Goal: Transaction & Acquisition: Purchase product/service

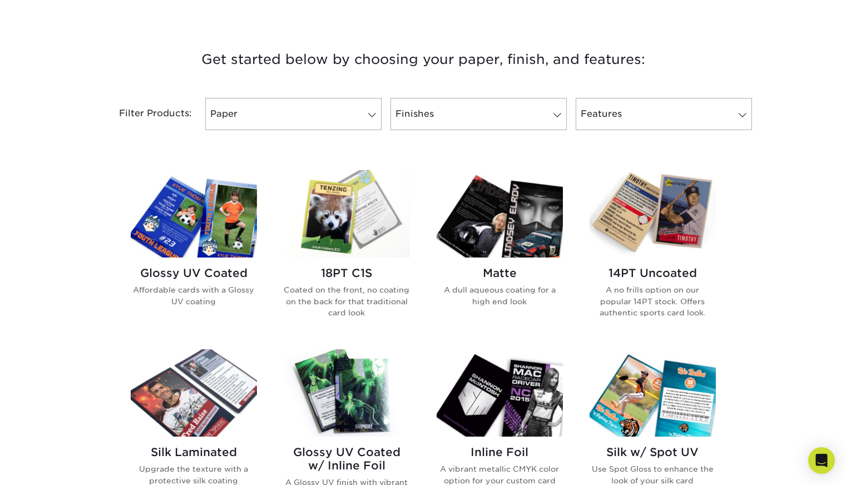
scroll to position [451, 0]
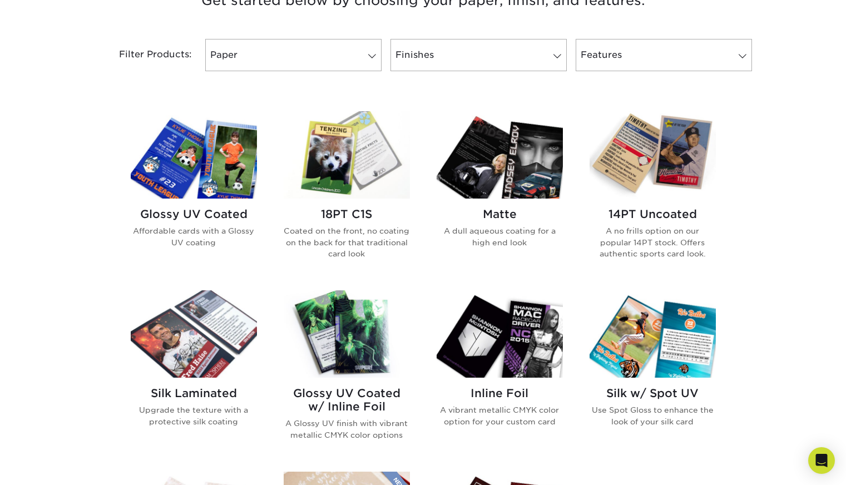
click at [324, 157] on img at bounding box center [347, 154] width 126 height 87
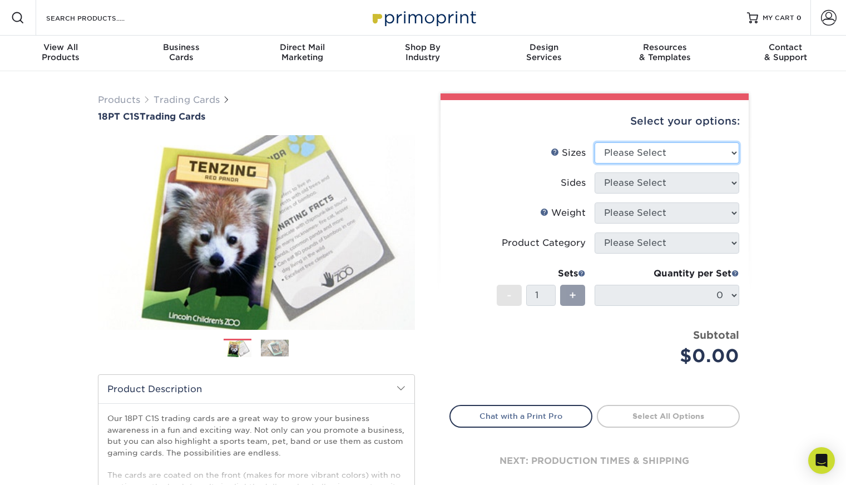
click at [694, 146] on select "Please Select 2.5" x 3.5"" at bounding box center [667, 152] width 145 height 21
select select "2.50x3.50"
click at [595, 142] on select "Please Select 2.5" x 3.5"" at bounding box center [667, 152] width 145 height 21
click at [685, 180] on select "Please Select Print Both Sides Print Front Only" at bounding box center [667, 182] width 145 height 21
select select "13abbda7-1d64-4f25-8bb2-c179b224825d"
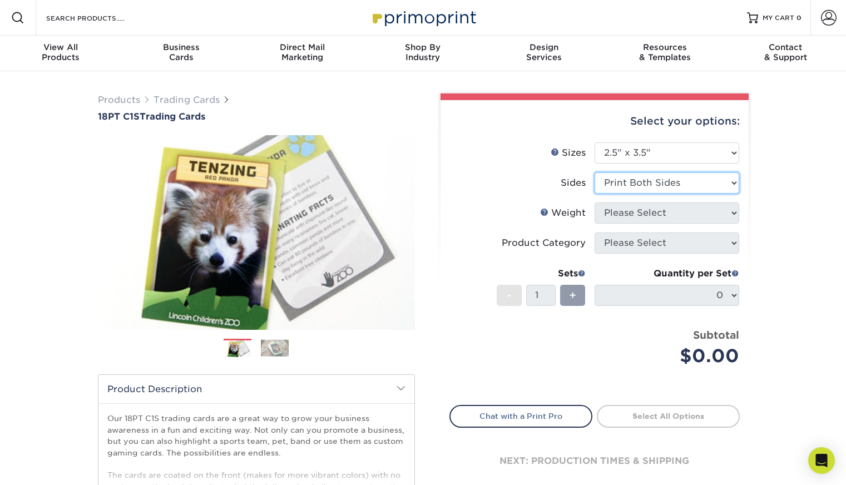
click at [595, 172] on select "Please Select Print Both Sides Print Front Only" at bounding box center [667, 182] width 145 height 21
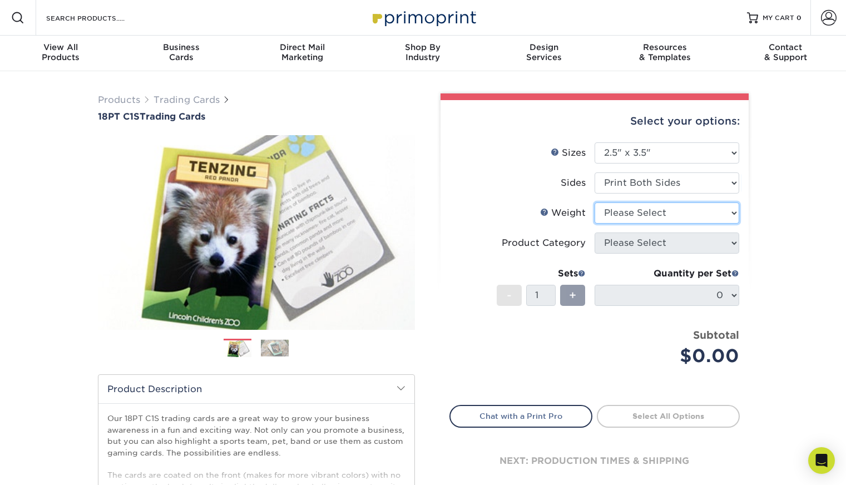
click at [680, 218] on select "Please Select 18PT C1S" at bounding box center [667, 213] width 145 height 21
select select "18PTC1S"
click at [595, 203] on select "Please Select 18PT C1S" at bounding box center [667, 213] width 145 height 21
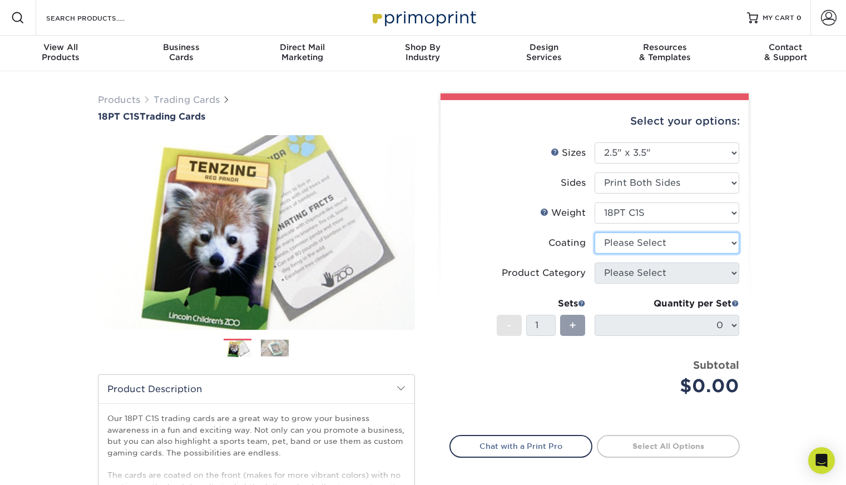
click at [677, 243] on select at bounding box center [667, 243] width 145 height 21
click at [595, 233] on select at bounding box center [667, 243] width 145 height 21
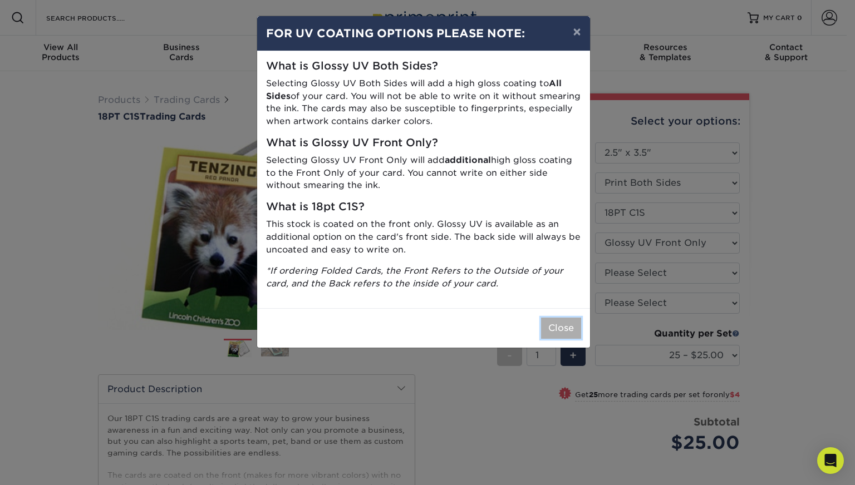
click at [564, 327] on button "Close" at bounding box center [561, 328] width 40 height 21
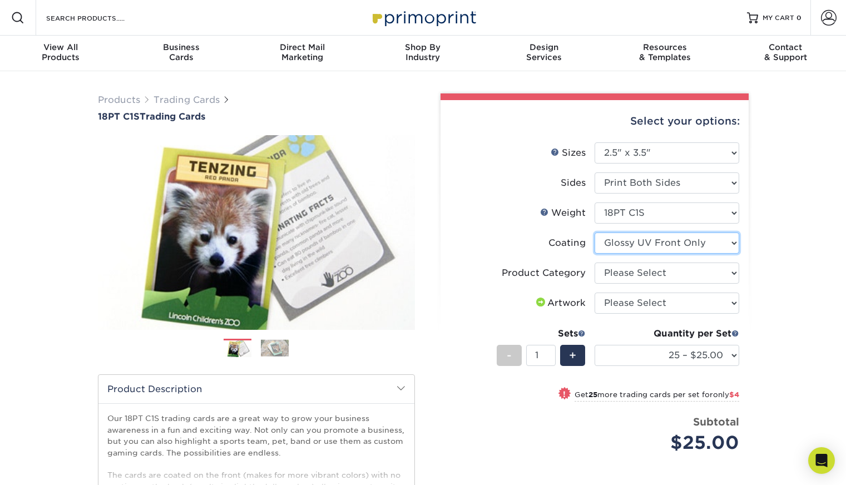
click at [648, 240] on select at bounding box center [667, 243] width 145 height 21
click at [595, 233] on select at bounding box center [667, 243] width 145 height 21
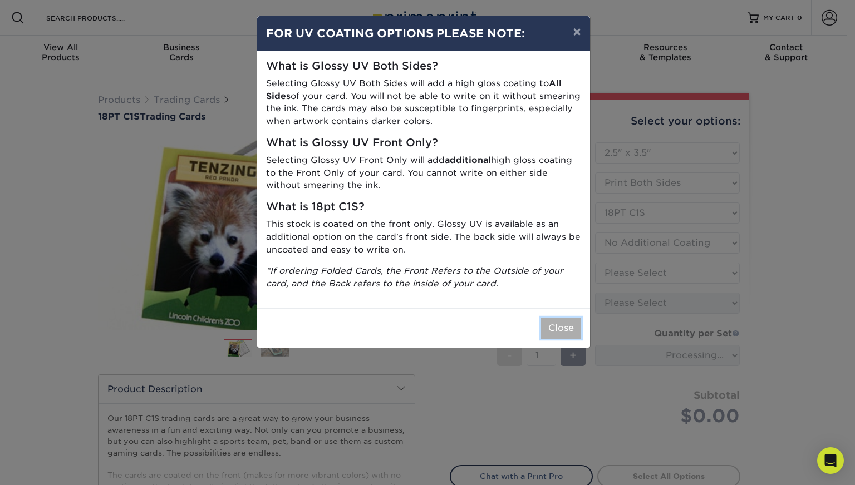
click at [570, 322] on button "Close" at bounding box center [561, 328] width 40 height 21
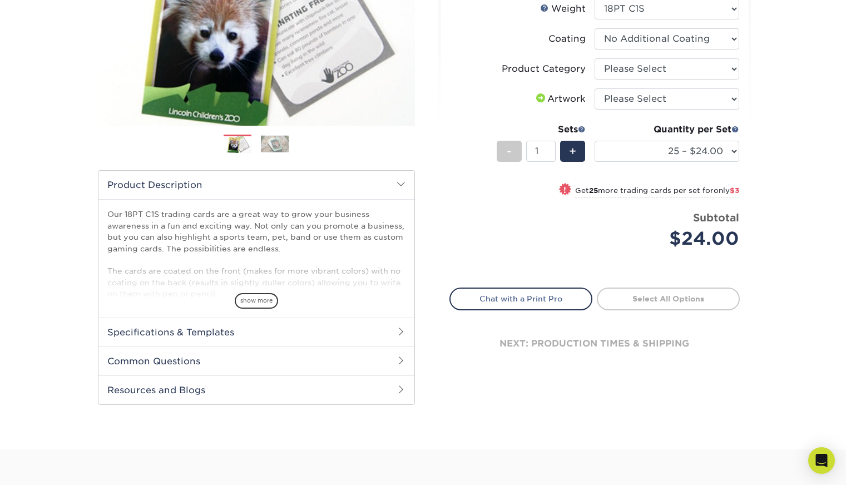
scroll to position [284, 0]
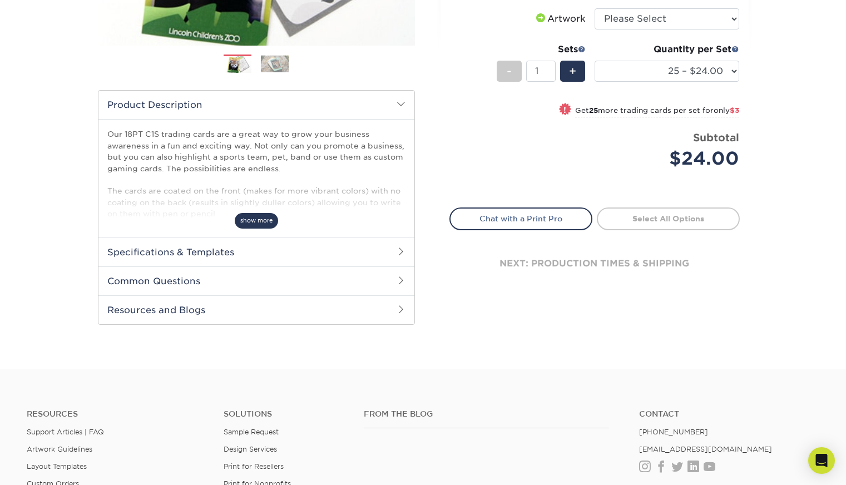
click at [258, 218] on span "show more" at bounding box center [256, 220] width 43 height 15
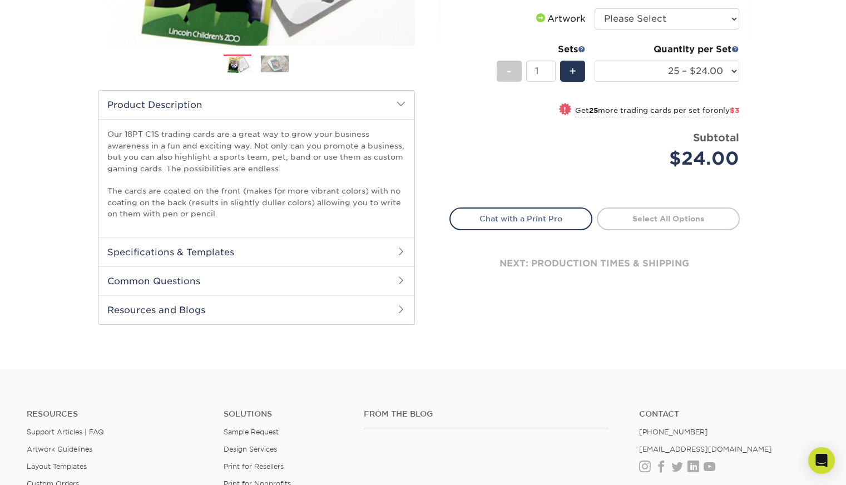
click at [249, 253] on h2 "Specifications & Templates" at bounding box center [256, 252] width 316 height 29
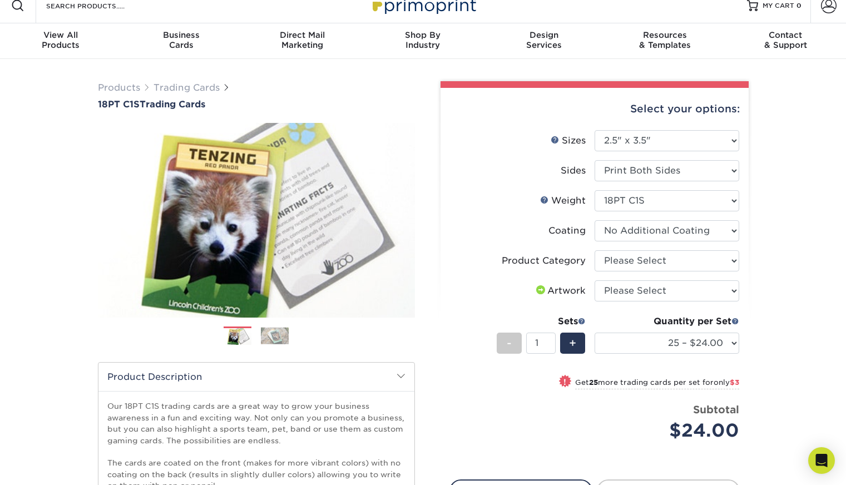
scroll to position [0, 0]
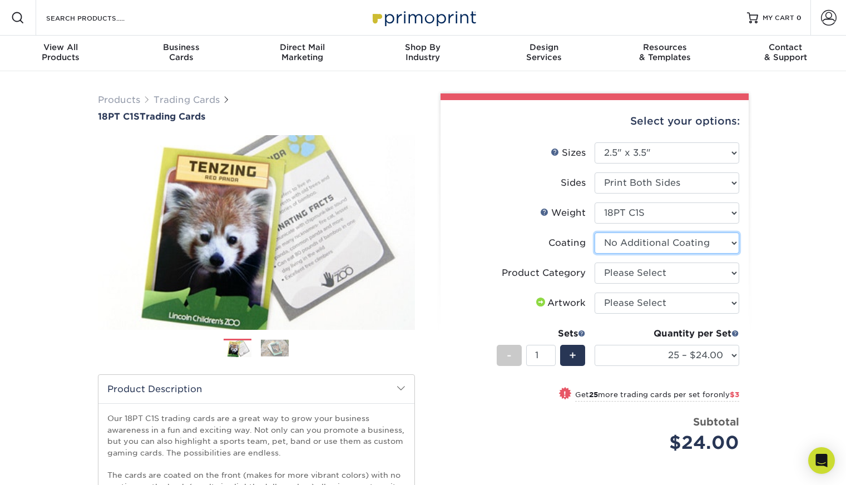
click at [616, 240] on select at bounding box center [667, 243] width 145 height 21
select select "1e8116af-acfc-44b1-83dc-8181aa338834"
click at [595, 233] on select at bounding box center [667, 243] width 145 height 21
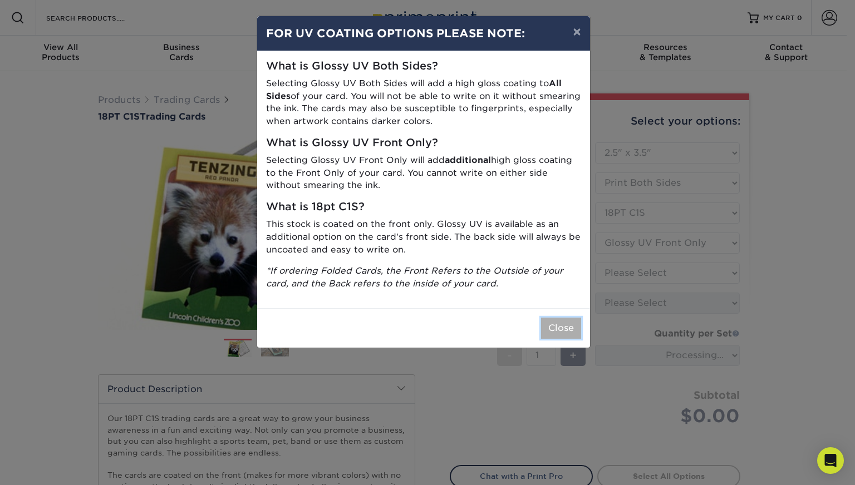
click at [554, 327] on button "Close" at bounding box center [561, 328] width 40 height 21
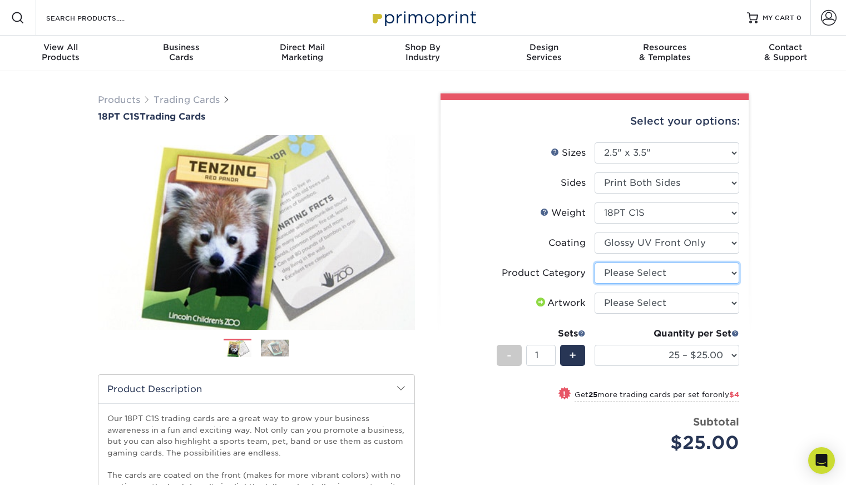
click at [606, 273] on select "Please Select Trading Cards" at bounding box center [667, 273] width 145 height 21
select select "c2f9bce9-36c2-409d-b101-c29d9d031e18"
click at [595, 263] on select "Please Select Trading Cards" at bounding box center [667, 273] width 145 height 21
click at [619, 302] on select "Please Select I will upload files I need a design - $100" at bounding box center [667, 303] width 145 height 21
select select "upload"
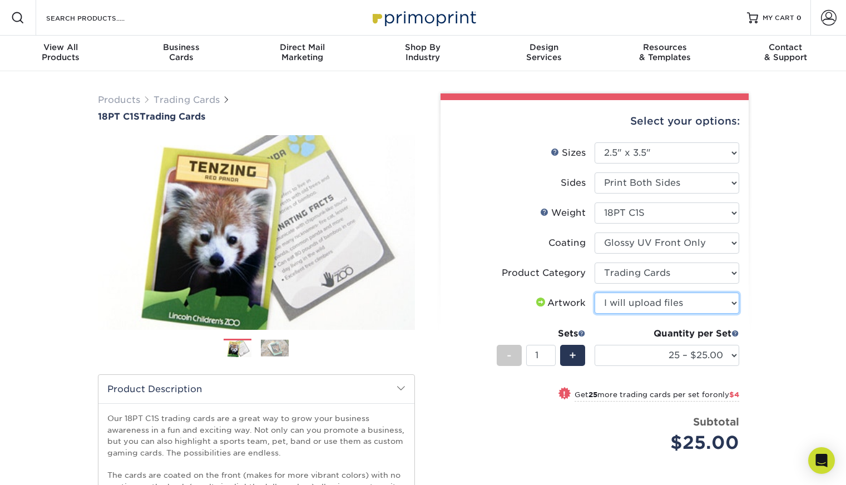
click at [595, 293] on select "Please Select I will upload files I need a design - $100" at bounding box center [667, 303] width 145 height 21
click at [574, 362] on span "+" at bounding box center [572, 355] width 7 height 17
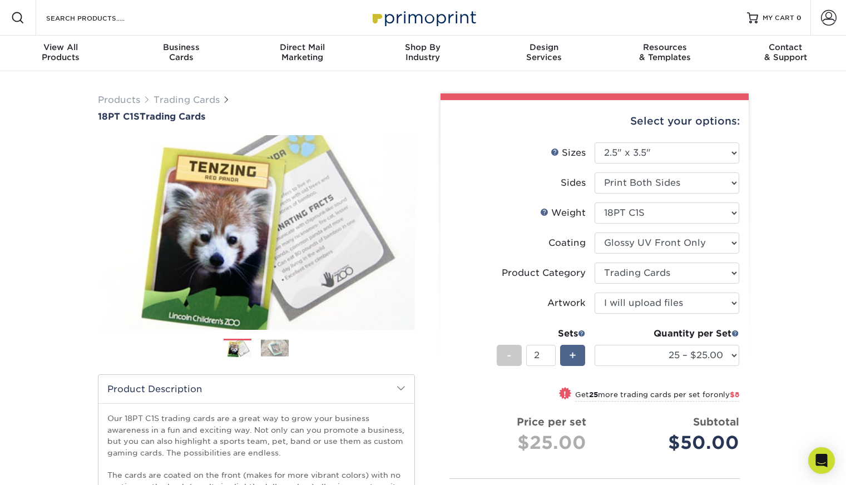
click at [574, 362] on span "+" at bounding box center [572, 355] width 7 height 17
click at [509, 354] on span "-" at bounding box center [509, 355] width 5 height 17
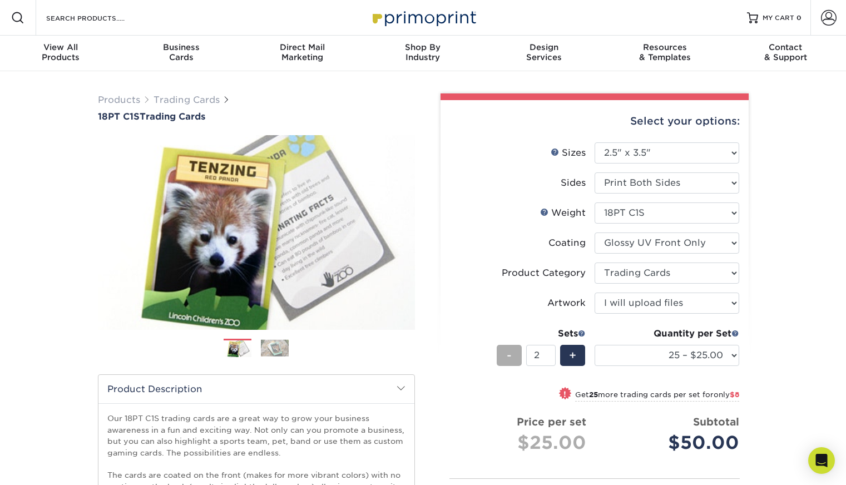
type input "1"
click at [509, 354] on span "-" at bounding box center [509, 355] width 5 height 17
